Goal: Information Seeking & Learning: Check status

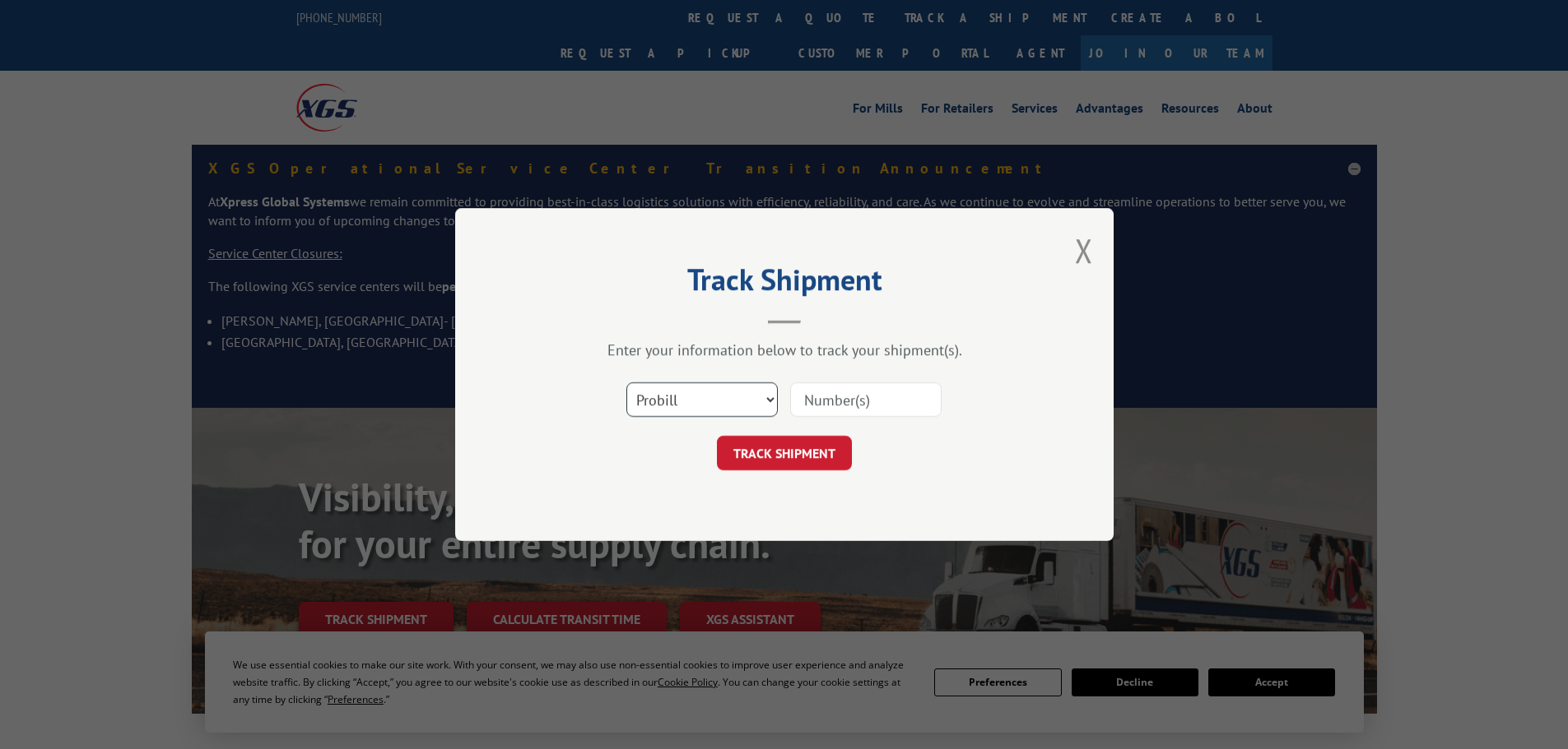
drag, startPoint x: 670, startPoint y: 394, endPoint x: 661, endPoint y: 416, distance: 23.8
click at [670, 394] on select "Select category... Probill BOL PO" at bounding box center [702, 399] width 151 height 35
select select "bol"
click at [626, 382] on select "Select category... Probill BOL PO" at bounding box center [702, 399] width 151 height 35
click at [850, 397] on input at bounding box center [866, 399] width 151 height 35
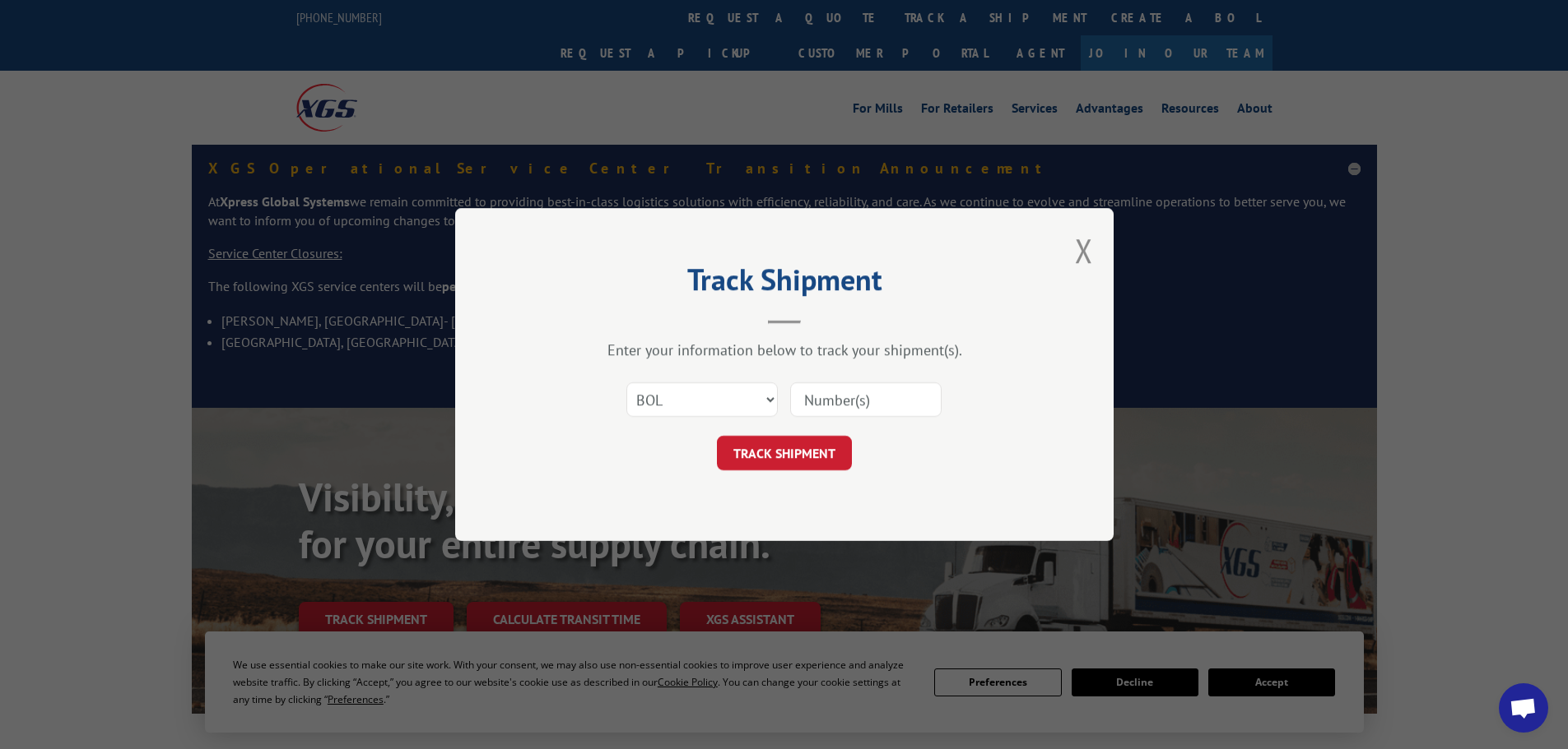
paste input "6009824"
type input "6009824"
click at [793, 450] on button "TRACK SHIPMENT" at bounding box center [784, 453] width 135 height 35
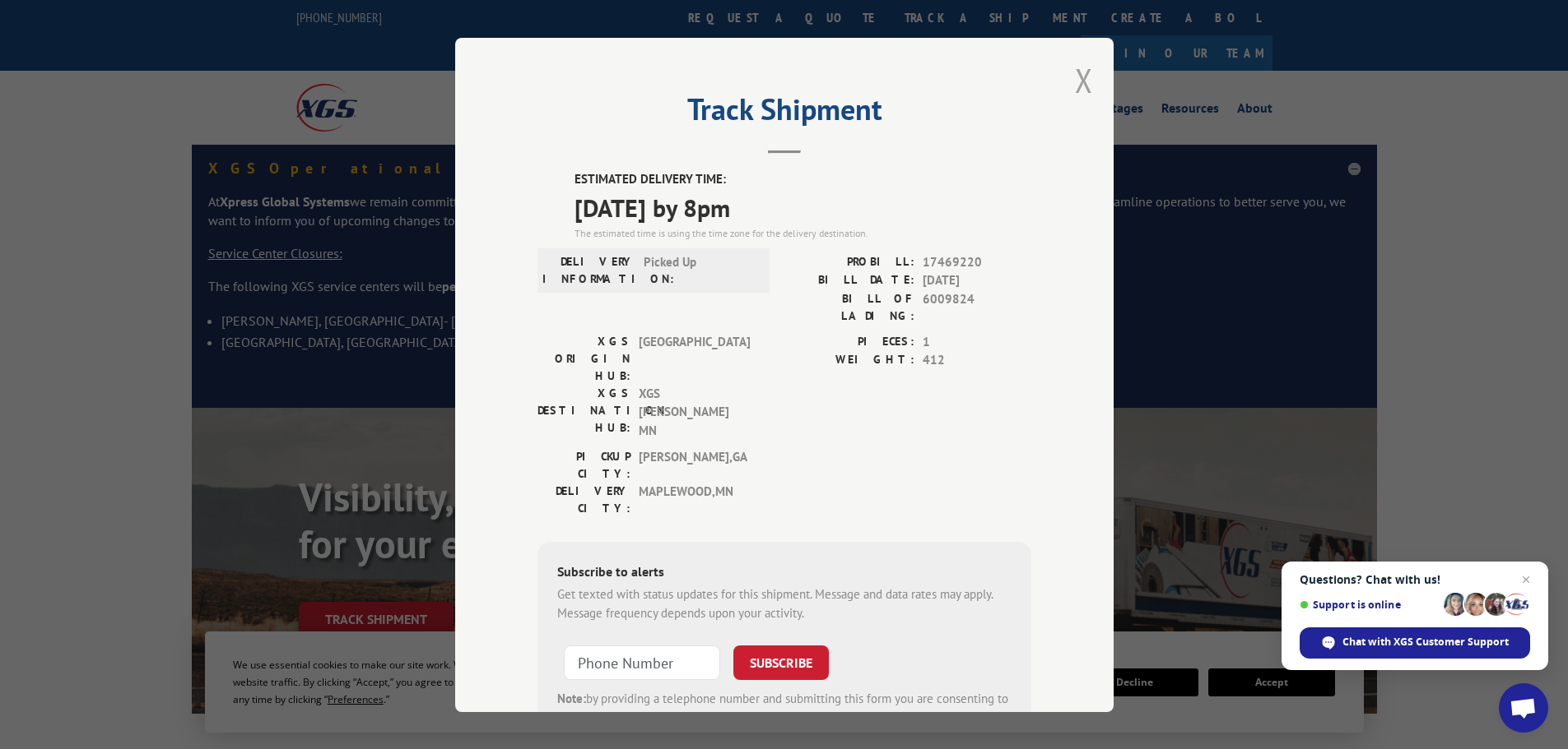
click at [1085, 96] on button "Close modal" at bounding box center [1084, 80] width 18 height 44
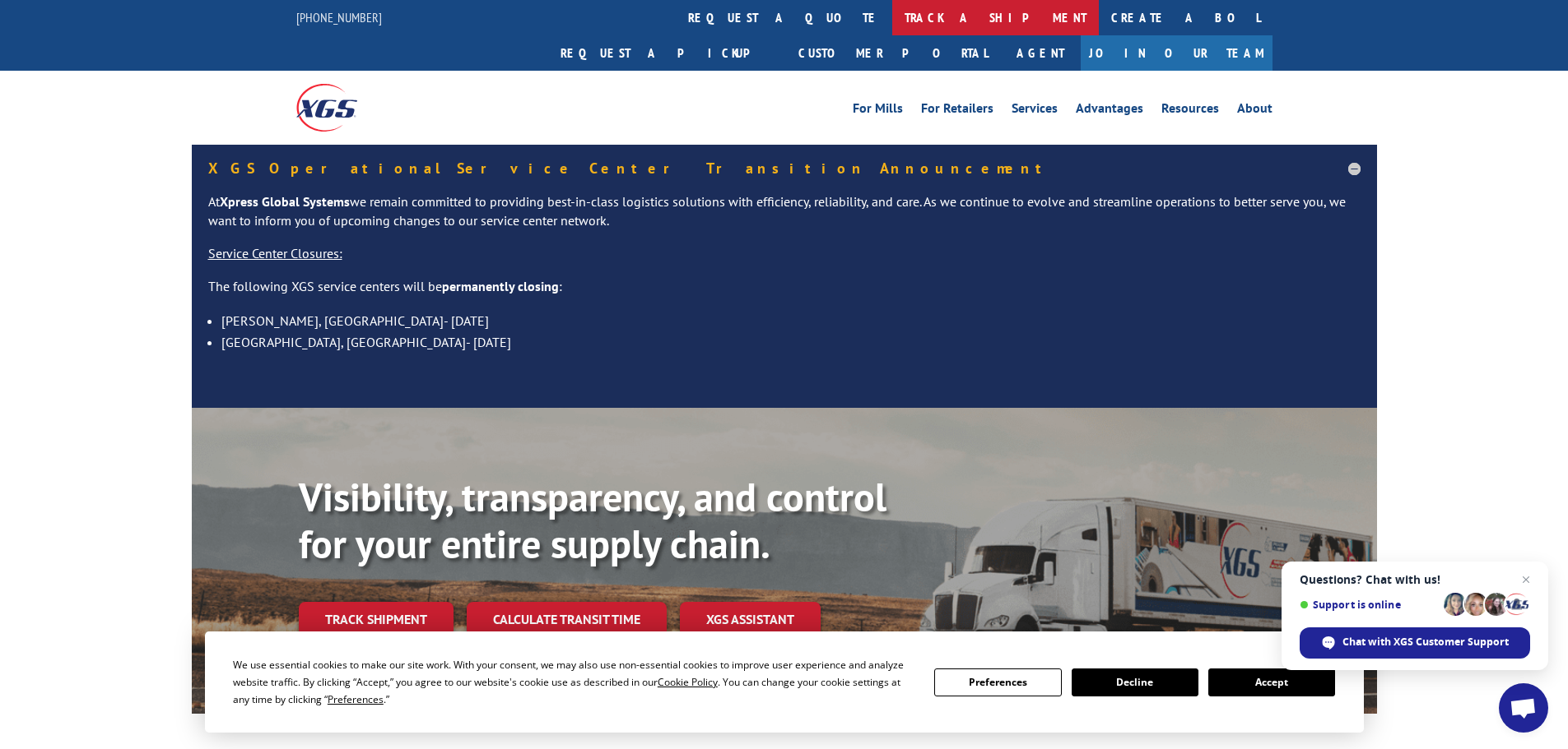
click at [892, 23] on link "track a shipment" at bounding box center [995, 17] width 206 height 35
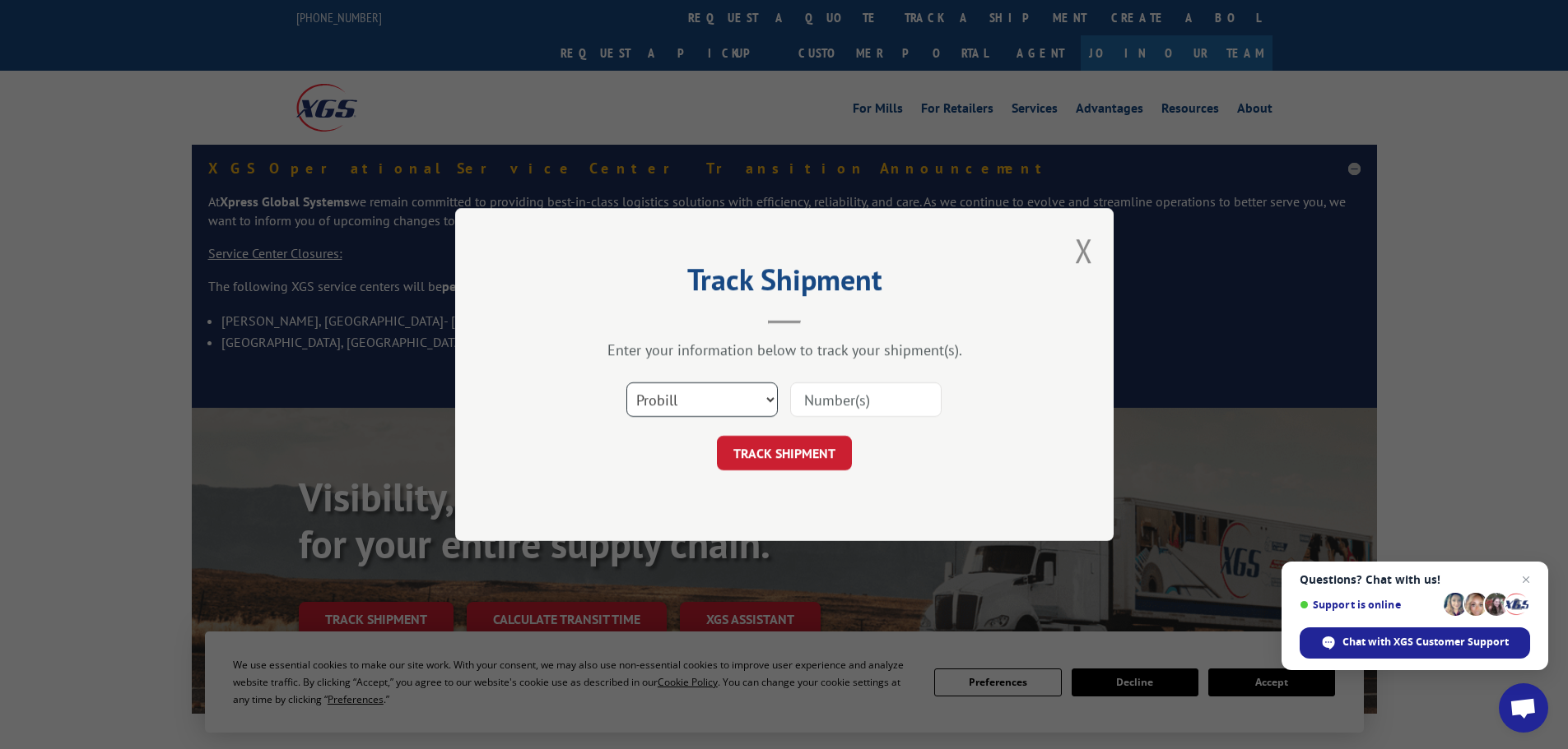
drag, startPoint x: 683, startPoint y: 397, endPoint x: 679, endPoint y: 411, distance: 14.6
click at [683, 397] on select "Select category... Probill BOL PO" at bounding box center [702, 399] width 151 height 35
select select "bol"
click at [626, 382] on select "Select category... Probill BOL PO" at bounding box center [702, 399] width 151 height 35
click at [849, 408] on input at bounding box center [866, 399] width 151 height 35
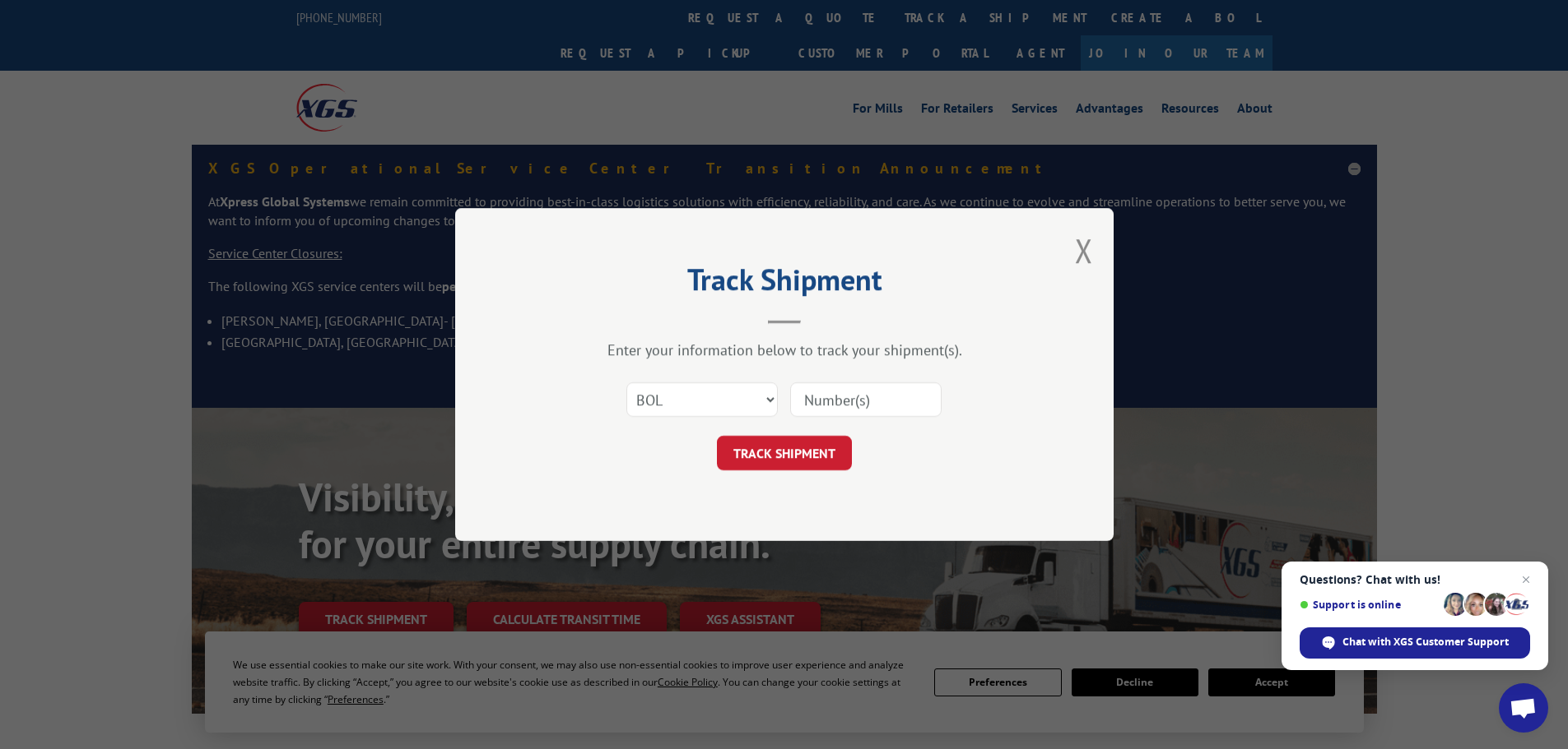
paste input "6010034"
type input "6010034"
click at [793, 454] on button "TRACK SHIPMENT" at bounding box center [784, 453] width 135 height 35
